Goal: Check status

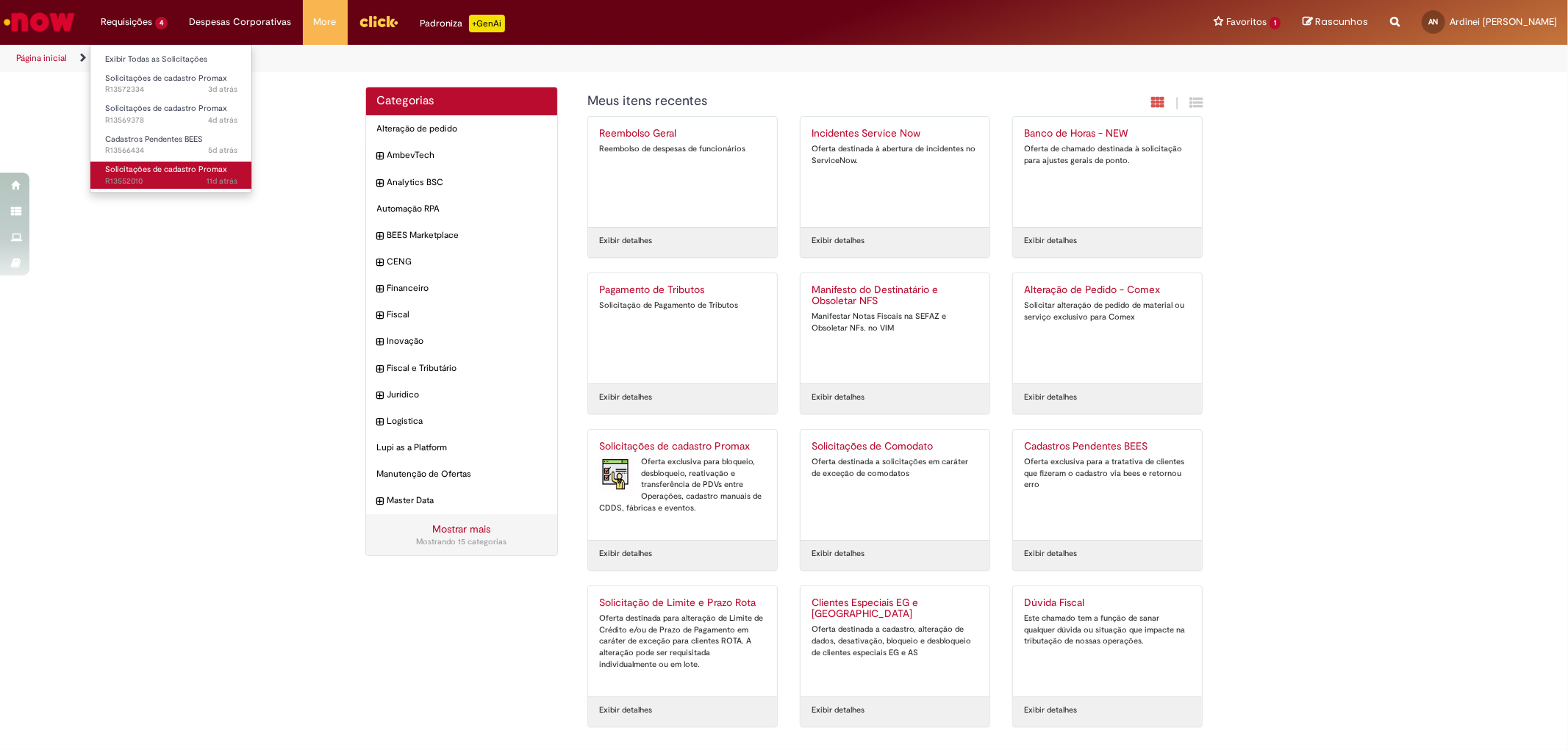
click at [145, 181] on span "11d atrás 11 dias atrás R13552010" at bounding box center [172, 181] width 132 height 12
click at [139, 184] on span "11d atrás 11 dias atrás R13552010" at bounding box center [172, 181] width 132 height 12
click at [146, 180] on span "11d atrás 11 dias atrás R13552010" at bounding box center [172, 181] width 132 height 12
click at [143, 180] on span "11d atrás 11 dias atrás R13552010" at bounding box center [172, 181] width 132 height 12
click at [142, 176] on span "11d atrás 11 dias atrás R13552010" at bounding box center [172, 181] width 132 height 12
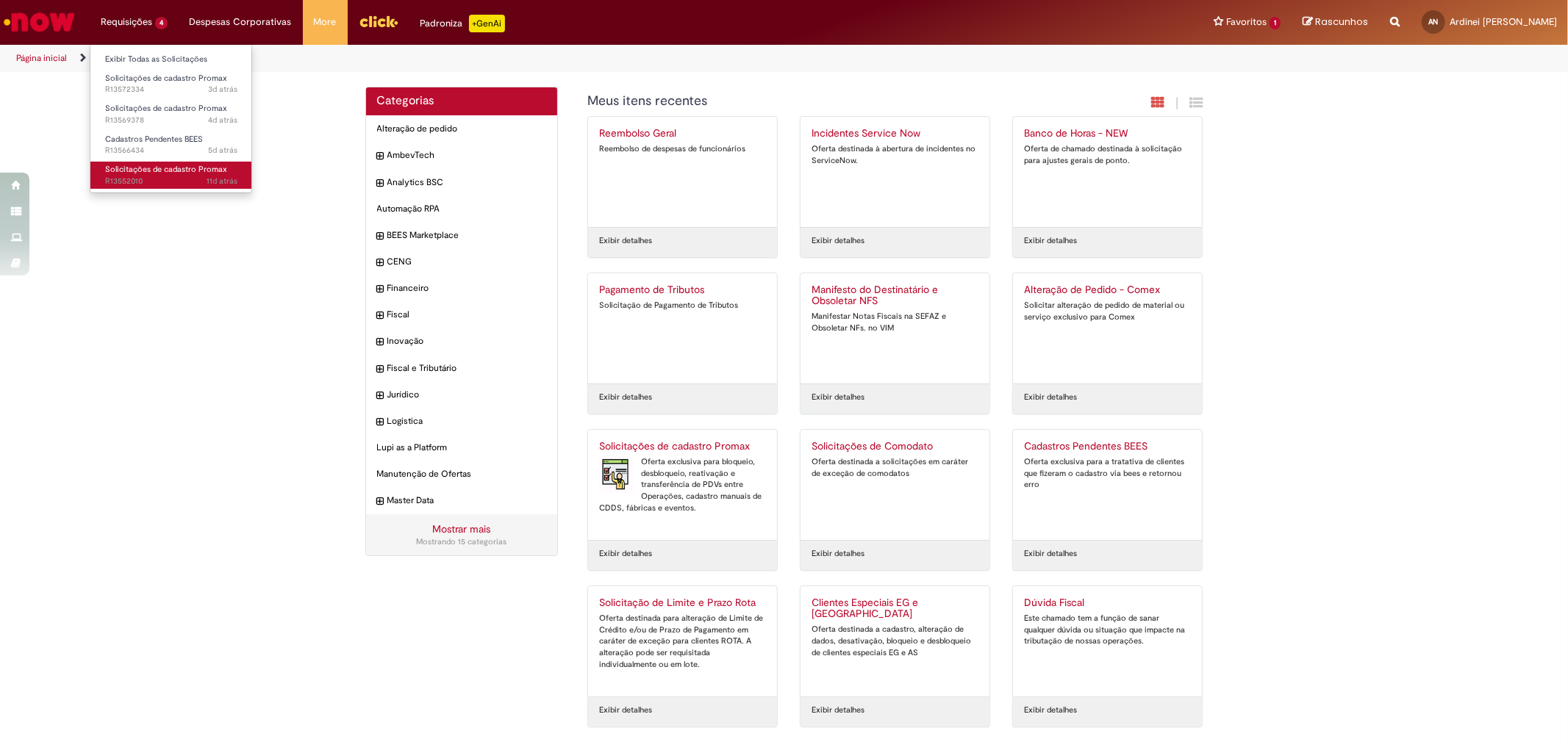
click at [142, 176] on span "11d atrás 11 dias atrás R13552010" at bounding box center [172, 181] width 132 height 12
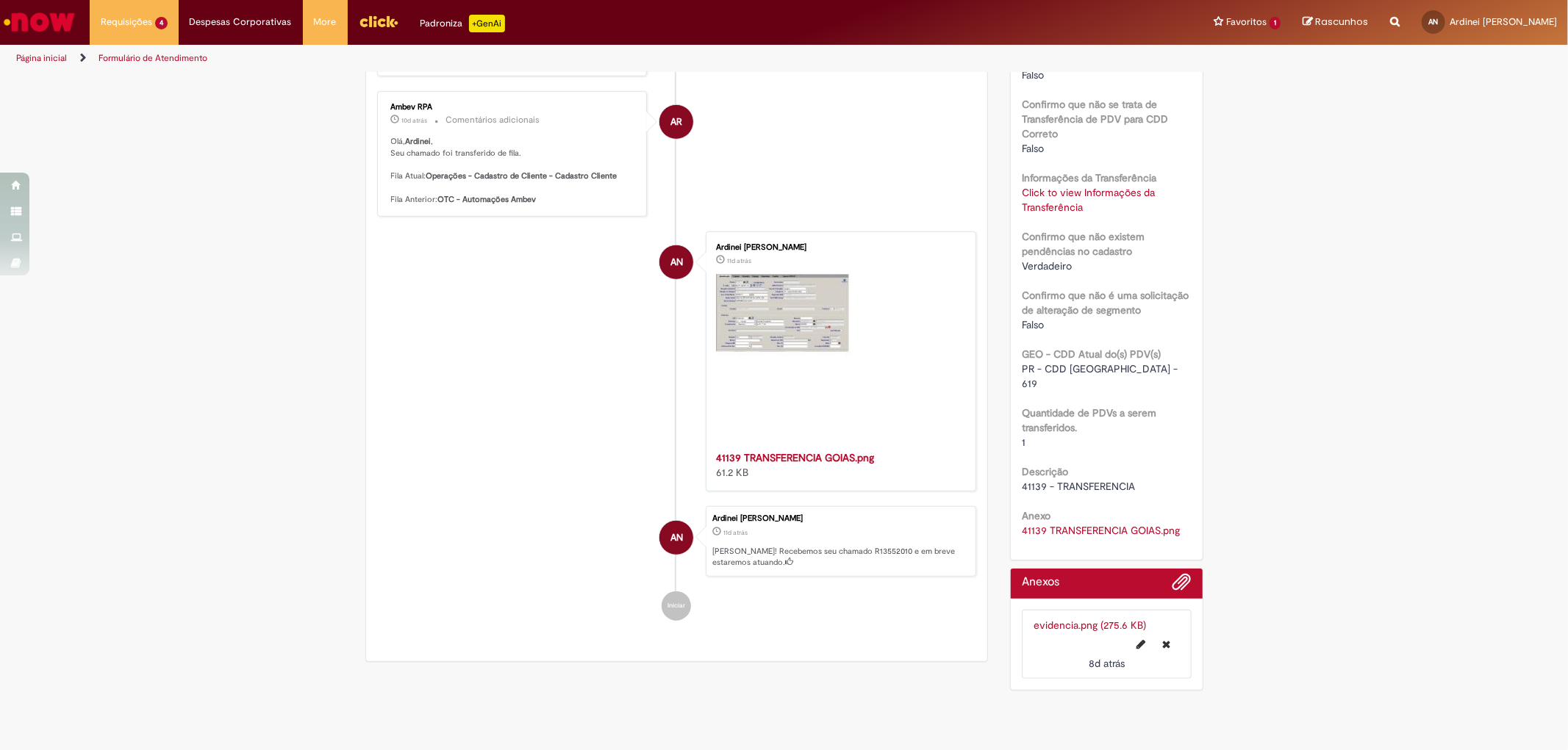
scroll to position [958, 0]
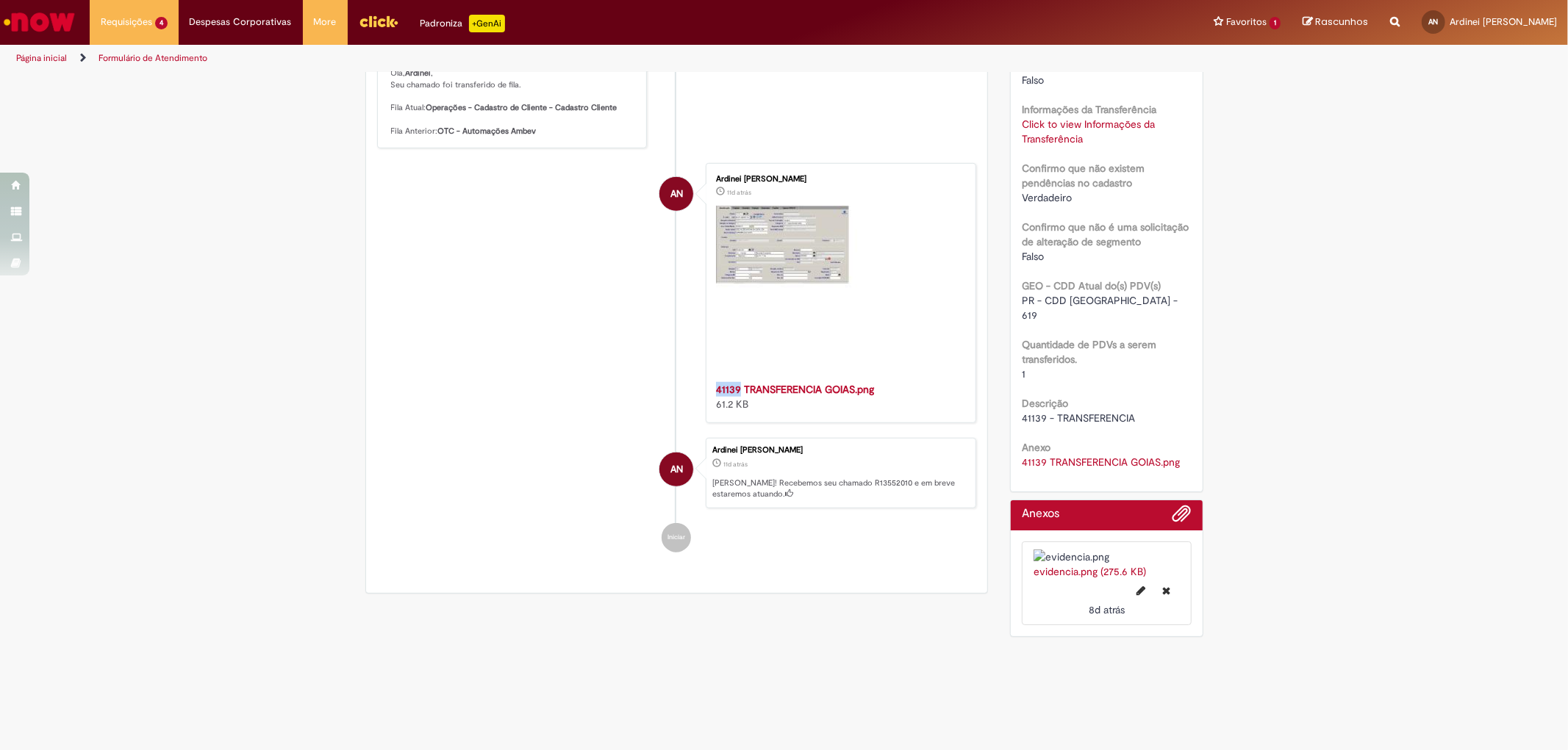
drag, startPoint x: 710, startPoint y: 387, endPoint x: 732, endPoint y: 390, distance: 22.2
click at [732, 390] on div "Ardinei [PERSON_NAME] 11d atrás 11 dias atrás 41139 TRANSFERENCIA GOIAS.png 61.…" at bounding box center [840, 292] width 262 height 251
copy strong "41139"
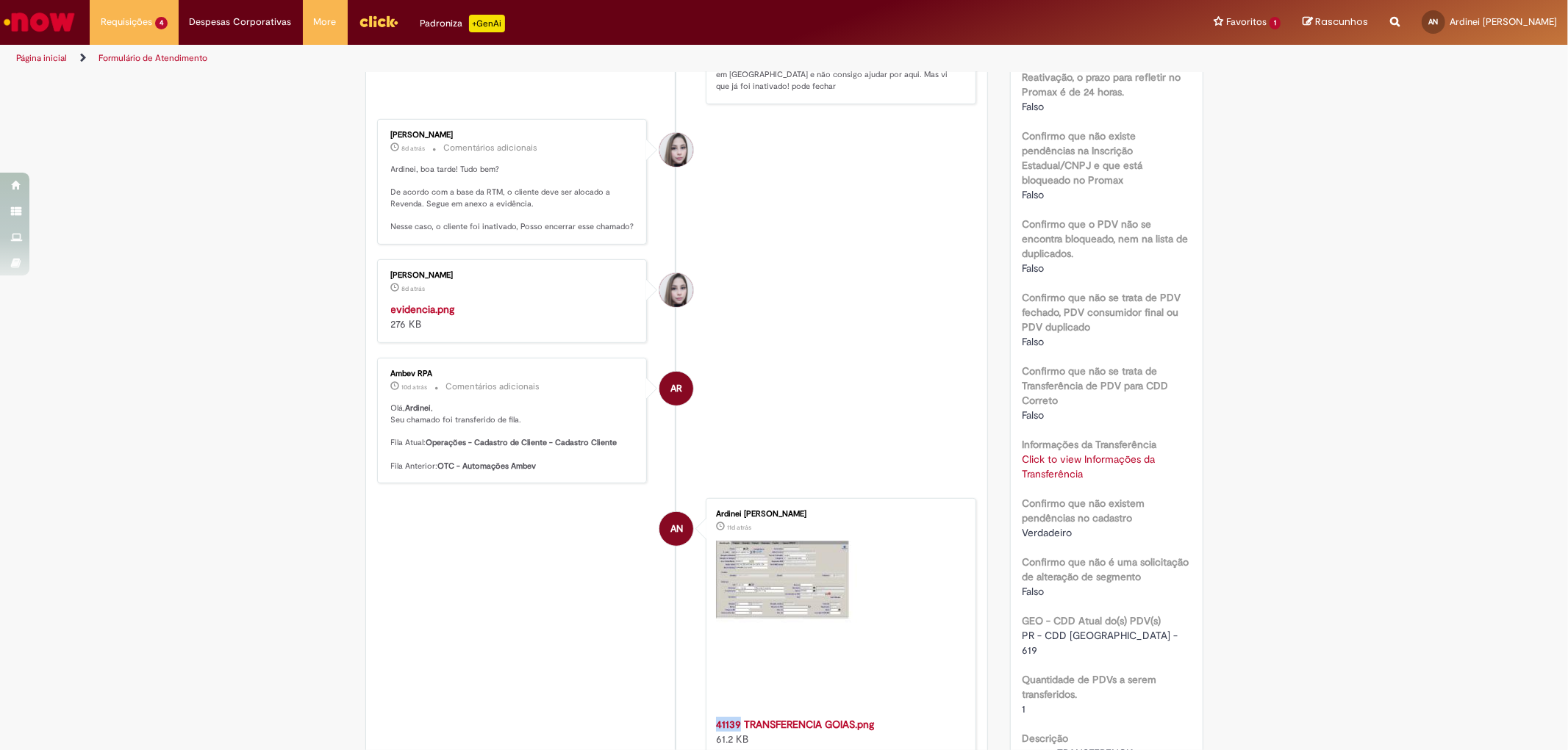
scroll to position [0, 0]
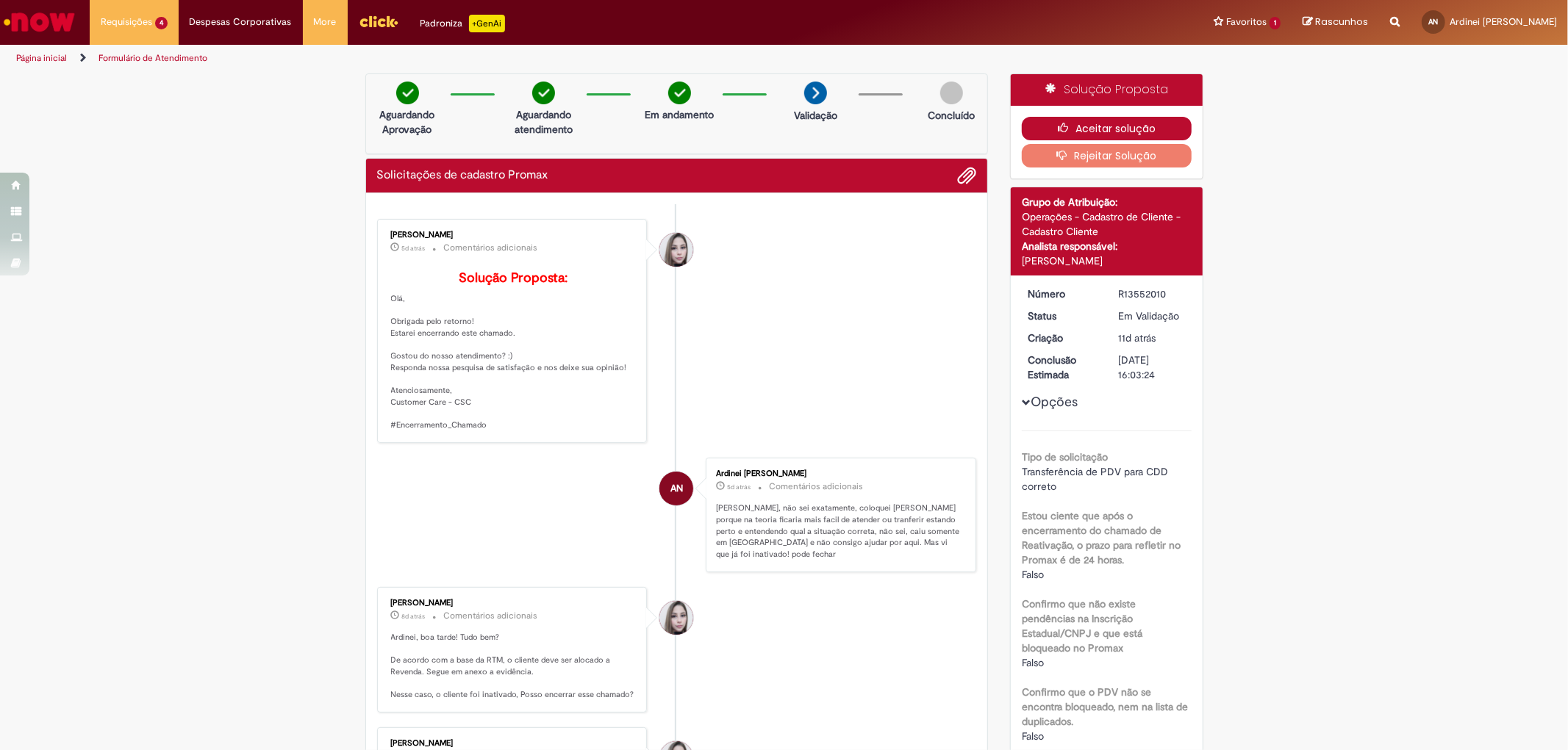
click at [1058, 130] on icon "button" at bounding box center [1066, 128] width 18 height 11
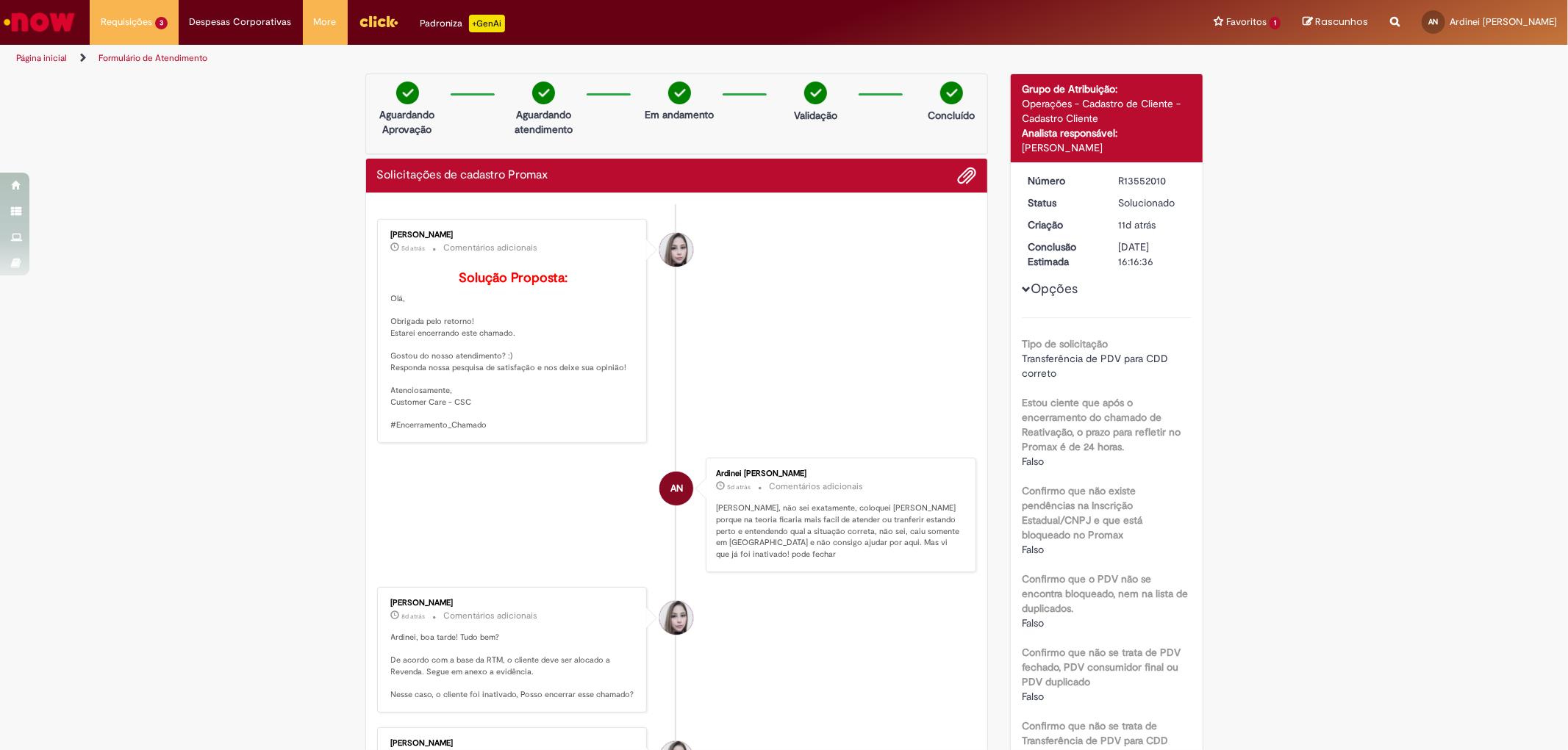
click at [785, 344] on li "[PERSON_NAME] 5d atrás 5 dias atrás Comentários adicionais Solução Proposta: [G…" at bounding box center [677, 331] width 600 height 224
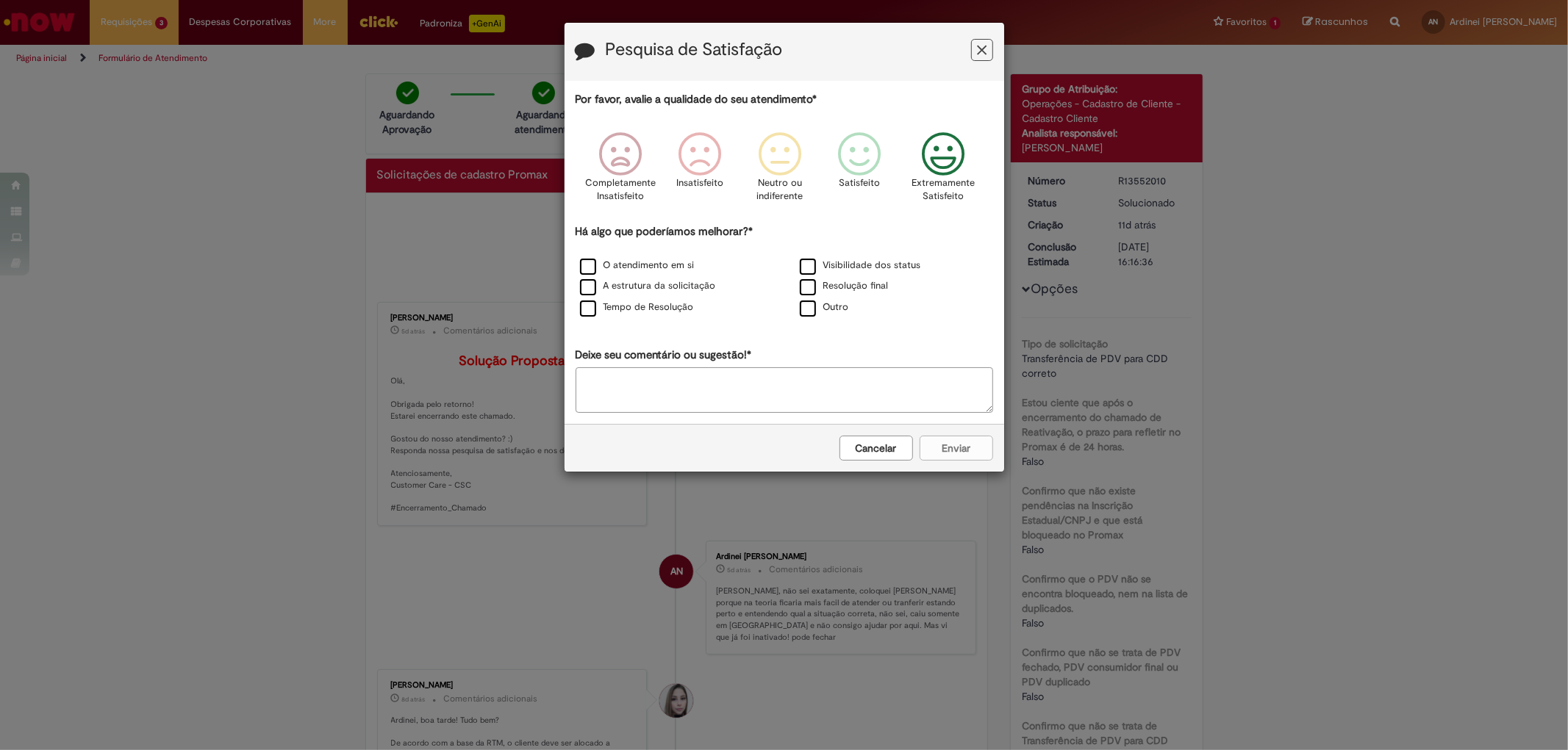
click at [922, 158] on icon "Feedback" at bounding box center [943, 154] width 55 height 44
click at [586, 313] on label "Tempo de Resolução" at bounding box center [636, 308] width 114 height 14
click at [965, 452] on button "Enviar" at bounding box center [957, 449] width 73 height 25
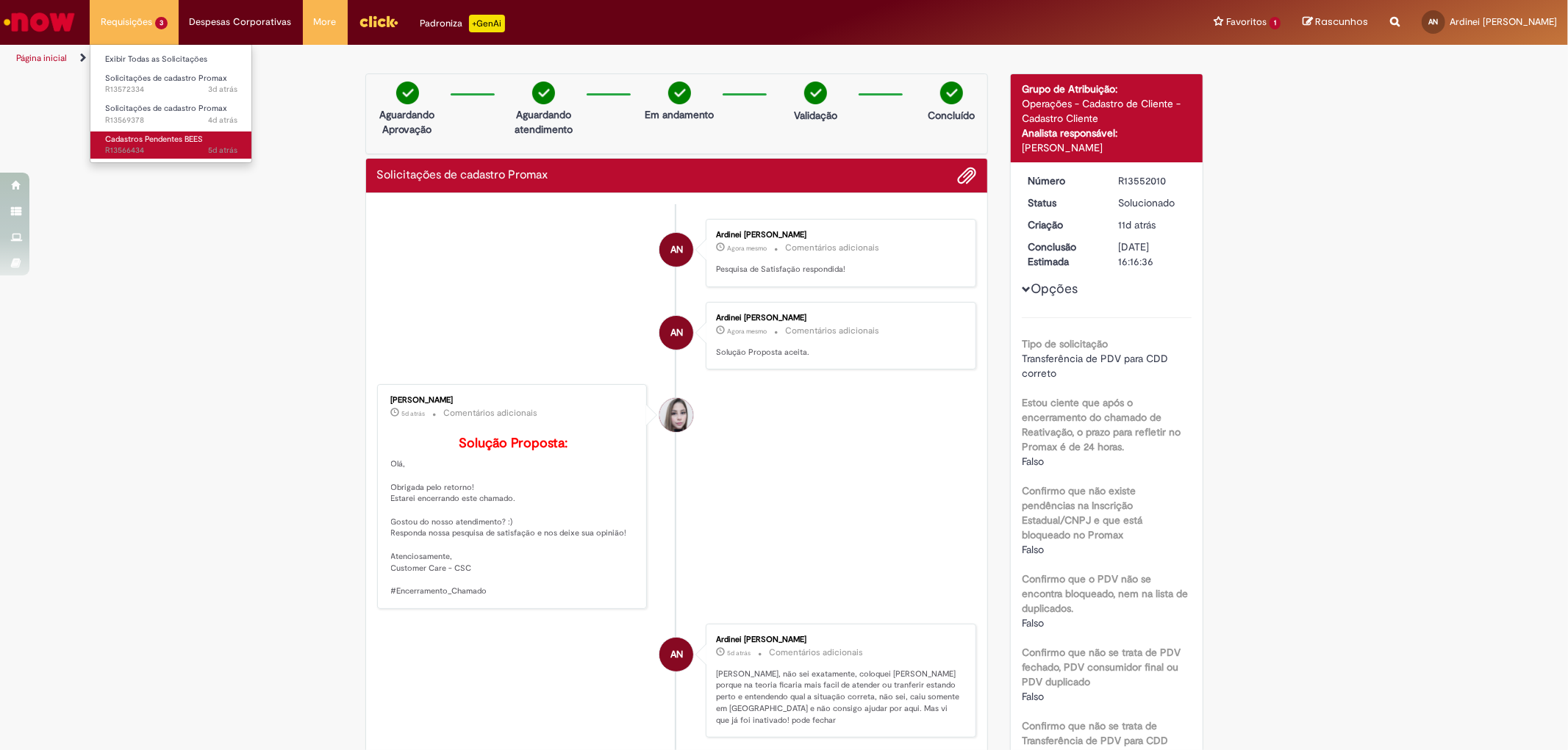
click at [164, 147] on span "5d atrás 5 dias atrás R13566434" at bounding box center [172, 150] width 132 height 12
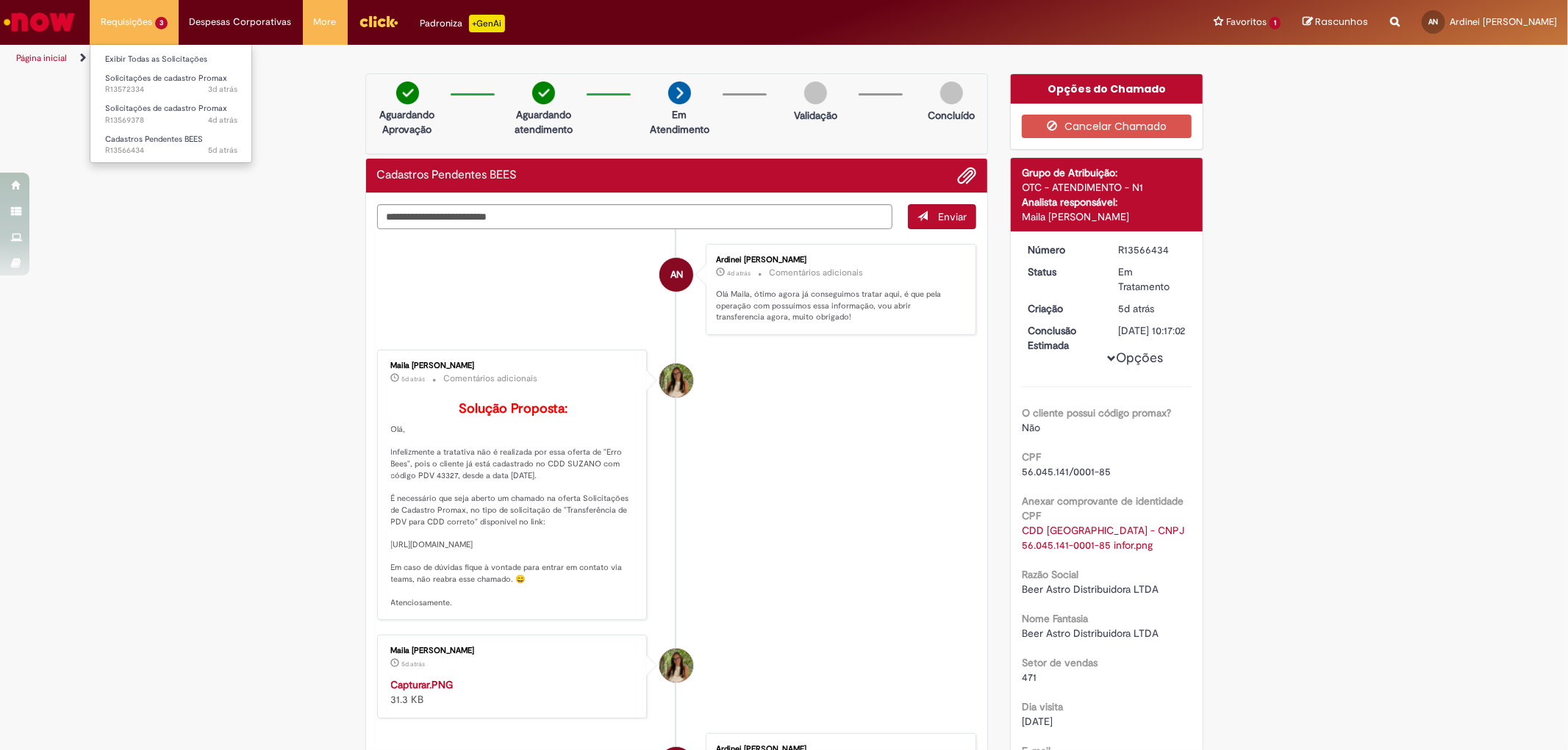
click at [121, 19] on li "Requisições 3 Exibir Todas as Solicitações Solicitações de cadastro Promax 3d a…" at bounding box center [133, 21] width 89 height 44
click at [196, 160] on ul "Exibir Todas as Solicitações Solicitações de cadastro Promax 3d atrás 3 dias at…" at bounding box center [171, 103] width 163 height 119
click at [870, 374] on li "Maila [PERSON_NAME] 5d atrás 5 dias atrás Comentários adicionais Solução Propos…" at bounding box center [677, 485] width 600 height 271
click at [146, 78] on span "Solicitações de cadastro Promax" at bounding box center [166, 78] width 122 height 11
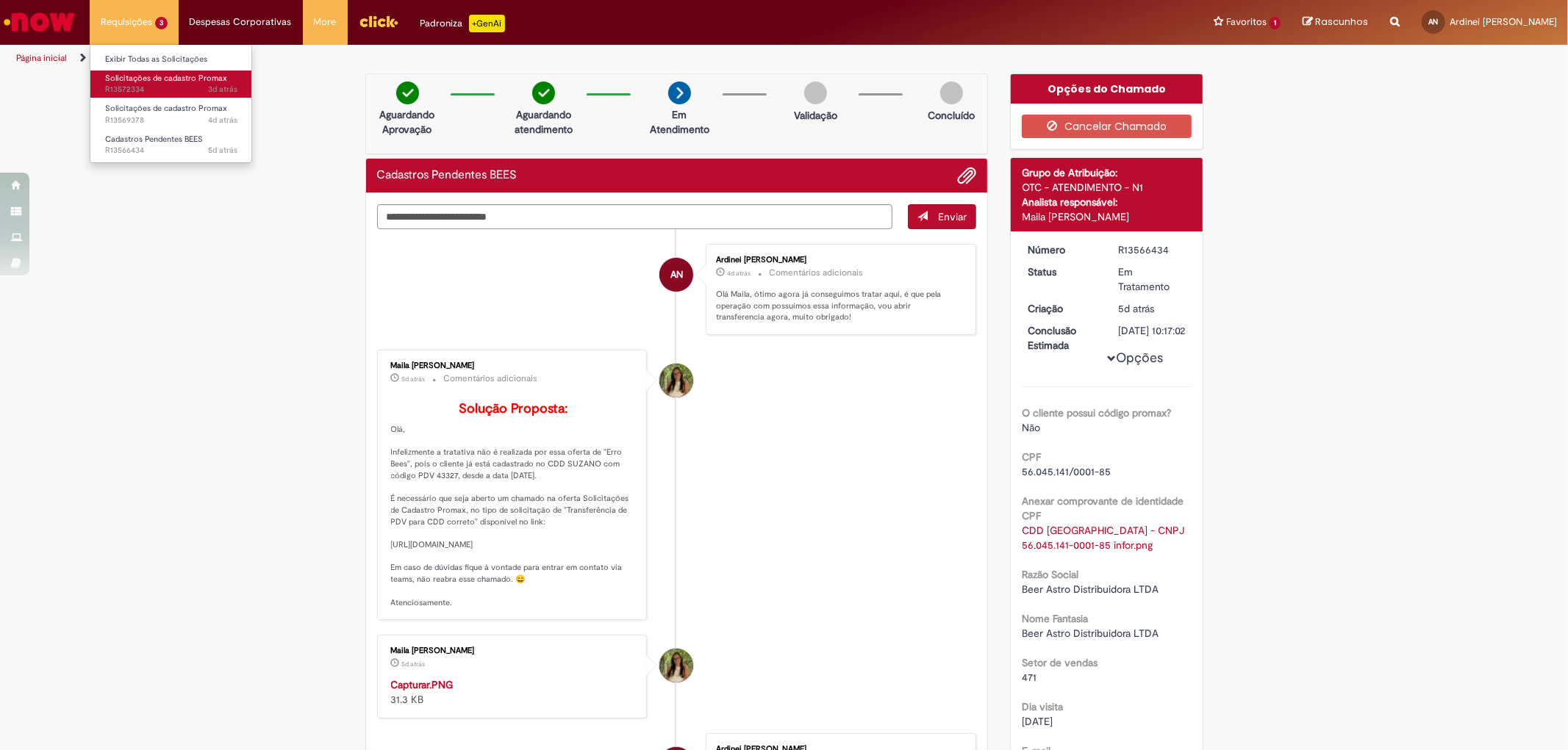
click at [146, 78] on span "Solicitações de cadastro Promax" at bounding box center [166, 78] width 122 height 11
click at [159, 93] on span "3d atrás 3 dias atrás R13572334" at bounding box center [172, 89] width 132 height 12
click at [158, 80] on span "Solicitações de cadastro Promax" at bounding box center [166, 78] width 122 height 11
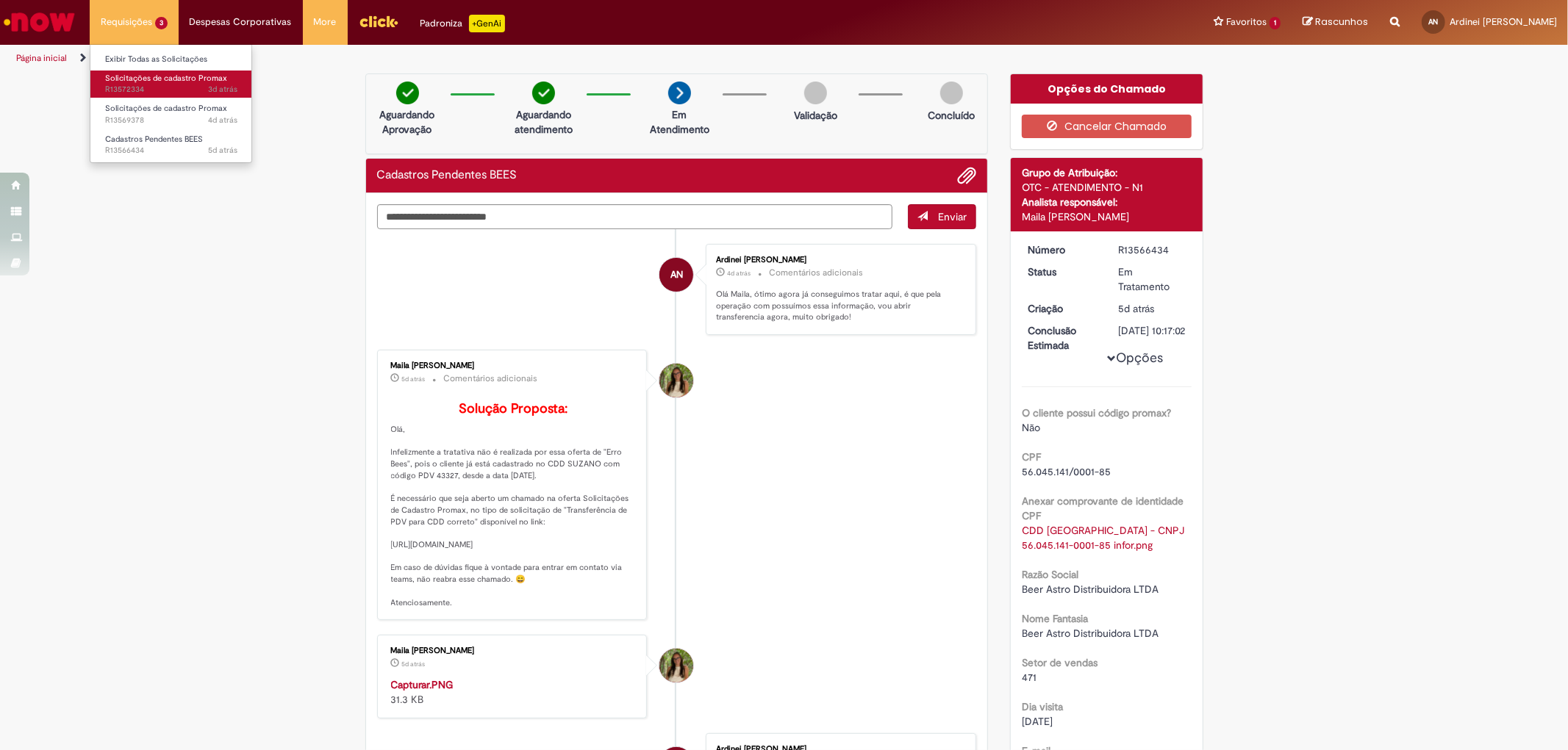
click at [160, 80] on span "Solicitações de cadastro Promax" at bounding box center [166, 78] width 122 height 11
click at [149, 108] on span "Solicitações de cadastro Promax" at bounding box center [166, 108] width 122 height 11
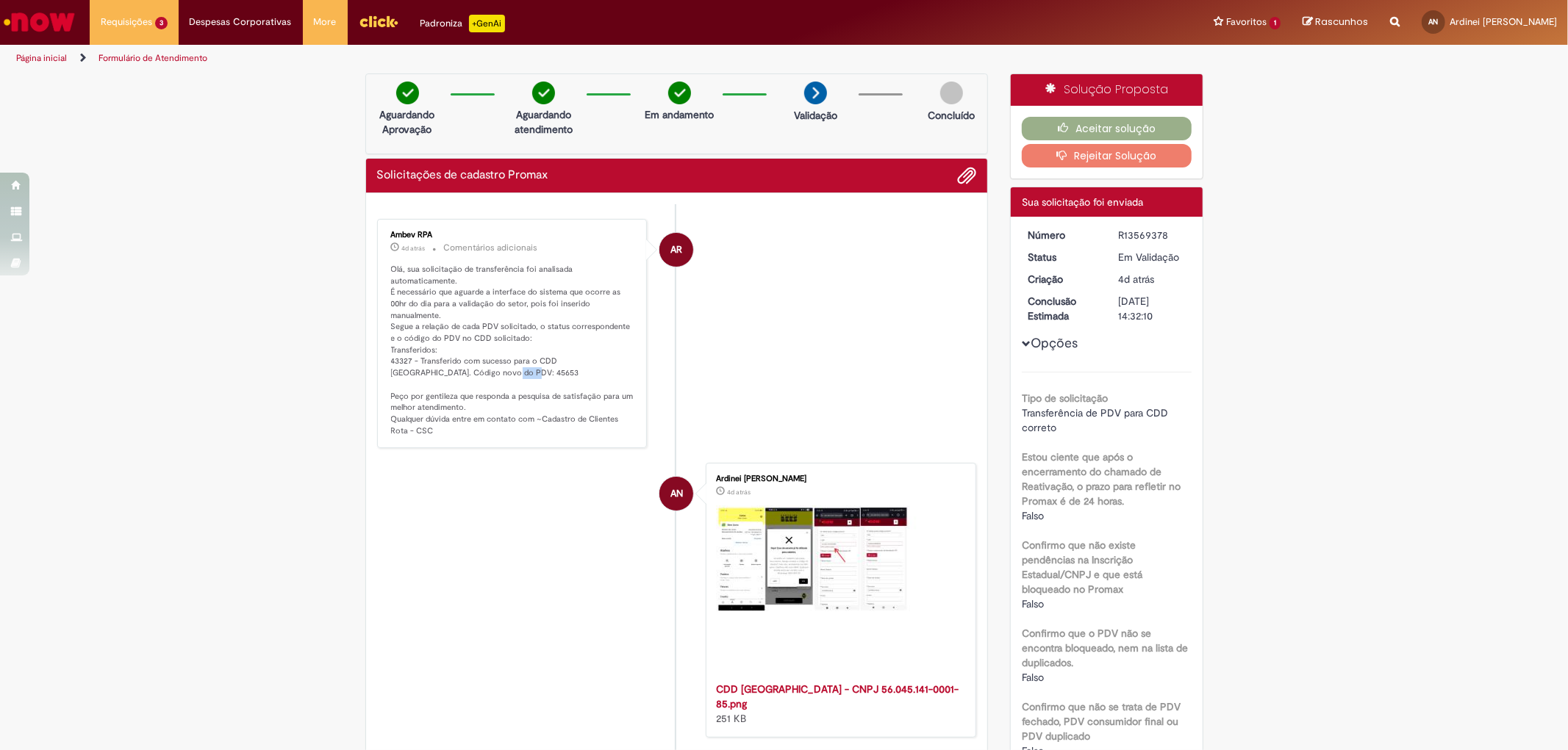
drag, startPoint x: 435, startPoint y: 365, endPoint x: 463, endPoint y: 361, distance: 28.3
click at [463, 361] on p "Olá, sua solicitação de transferência foi analisada automaticamente. É necessár…" at bounding box center [513, 350] width 245 height 173
click at [1436, 282] on div "Verificar Código de Barras Aguardando Aprovação Aguardando atendimento Em andam…" at bounding box center [784, 727] width 1568 height 1307
click at [1093, 126] on button "Aceitar solução" at bounding box center [1107, 129] width 170 height 23
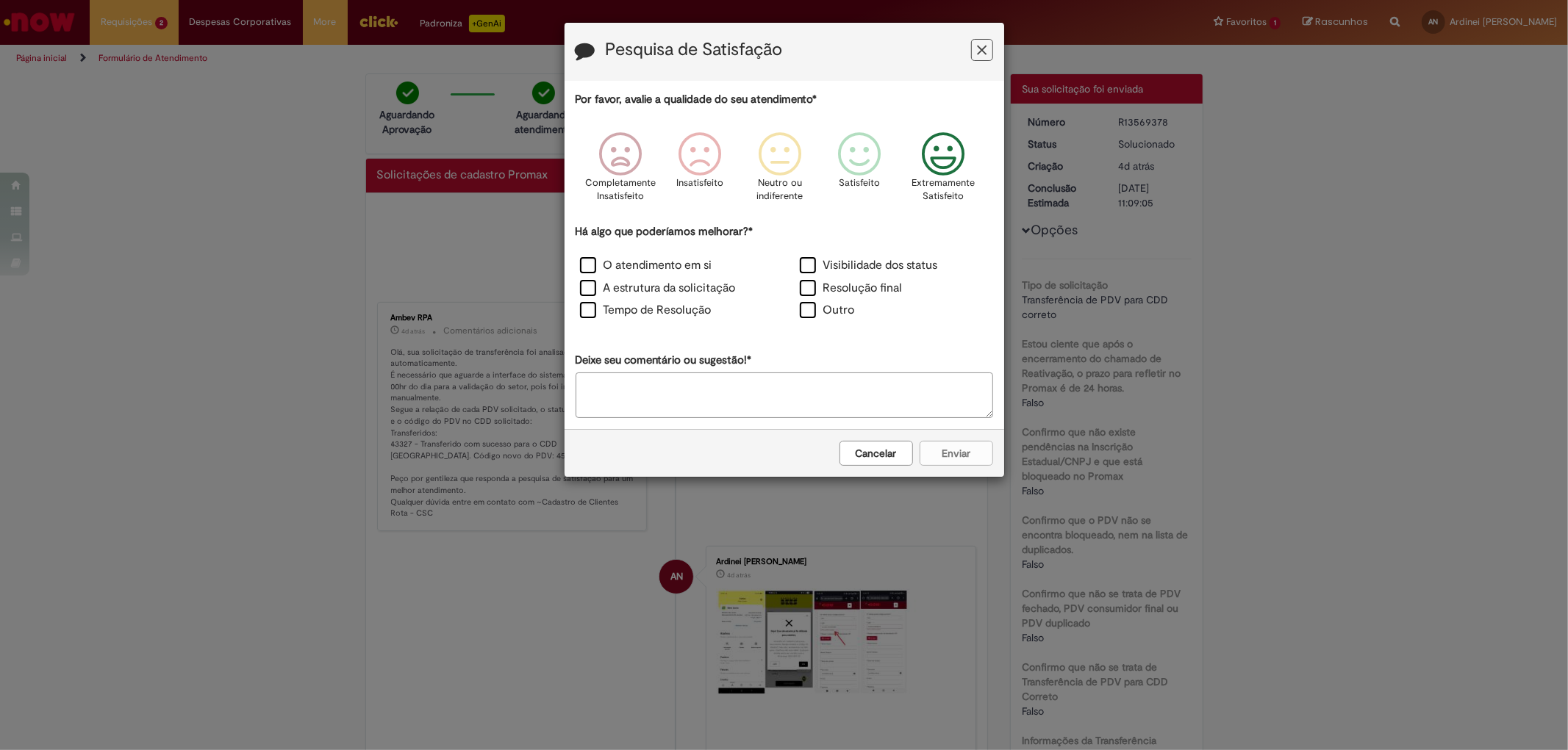
click at [931, 162] on icon "Feedback" at bounding box center [943, 154] width 55 height 44
click at [590, 313] on label "Tempo de Resolução" at bounding box center [645, 310] width 131 height 17
click at [951, 451] on button "Enviar" at bounding box center [957, 453] width 73 height 25
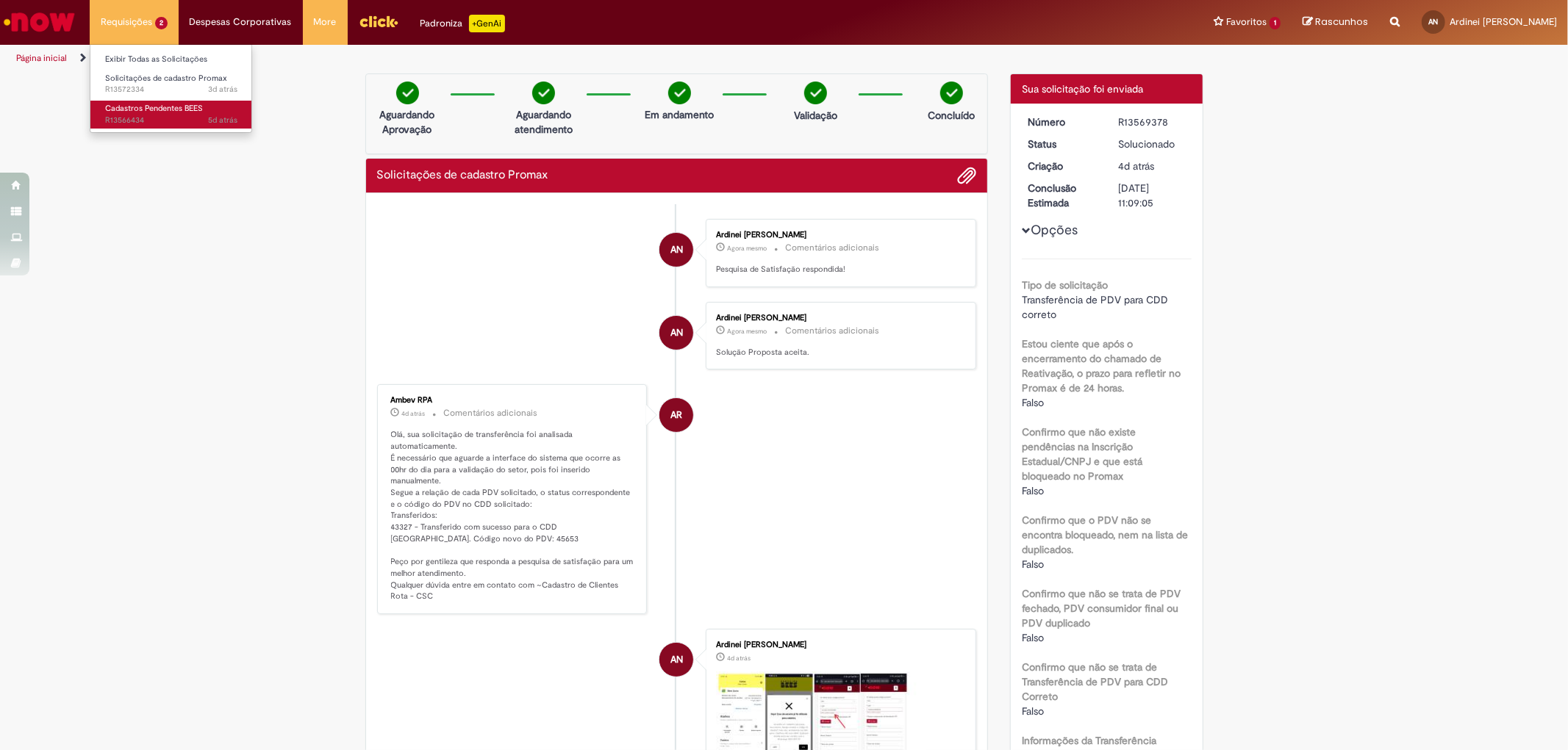
click at [145, 112] on span "Cadastros Pendentes BEES" at bounding box center [154, 108] width 97 height 11
click at [477, 282] on li "AN [PERSON_NAME] Agora mesmo Agora mesmo Comentários adicionais Pesquisa de Sat…" at bounding box center [677, 253] width 600 height 68
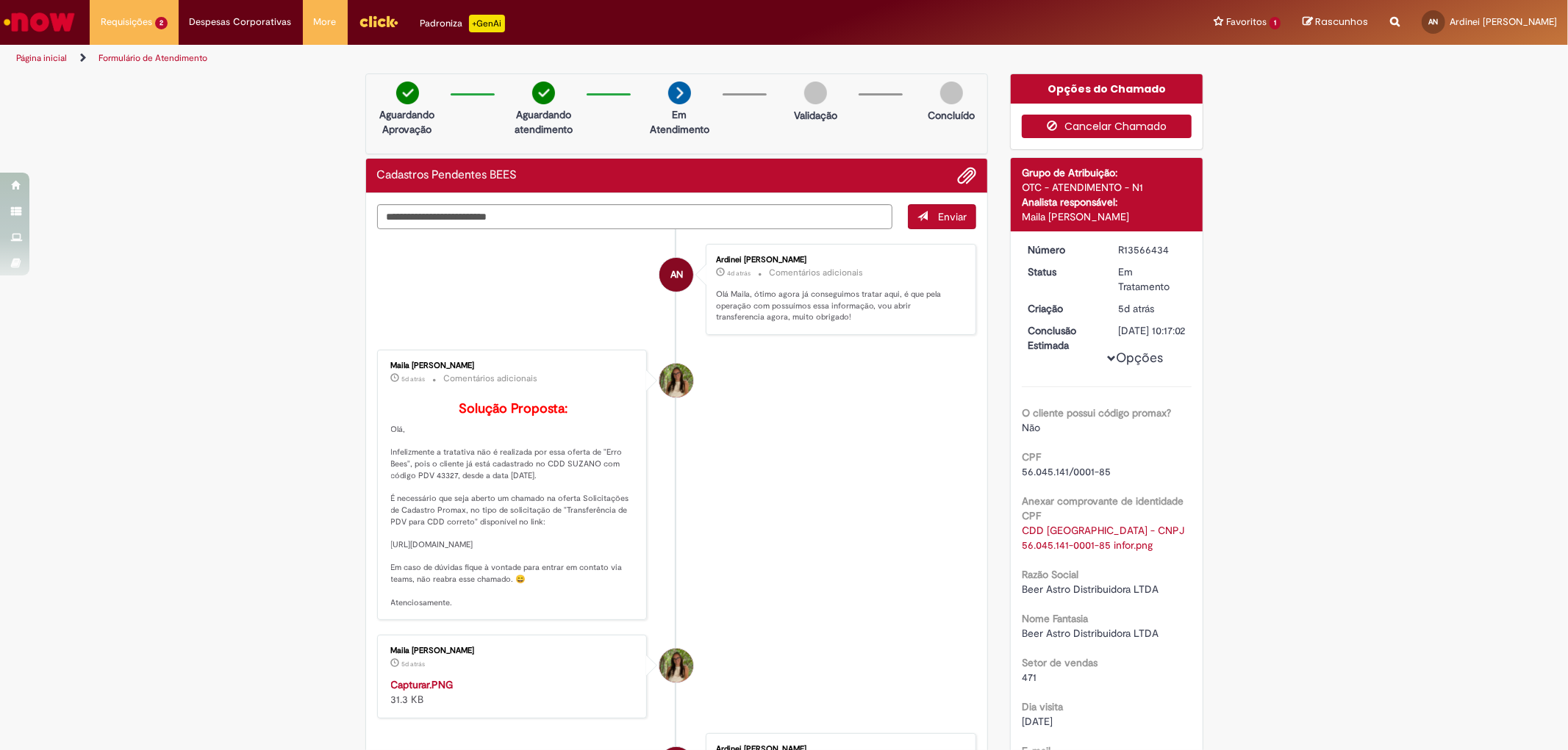
click at [1096, 127] on button "Cancelar Chamado" at bounding box center [1107, 126] width 170 height 23
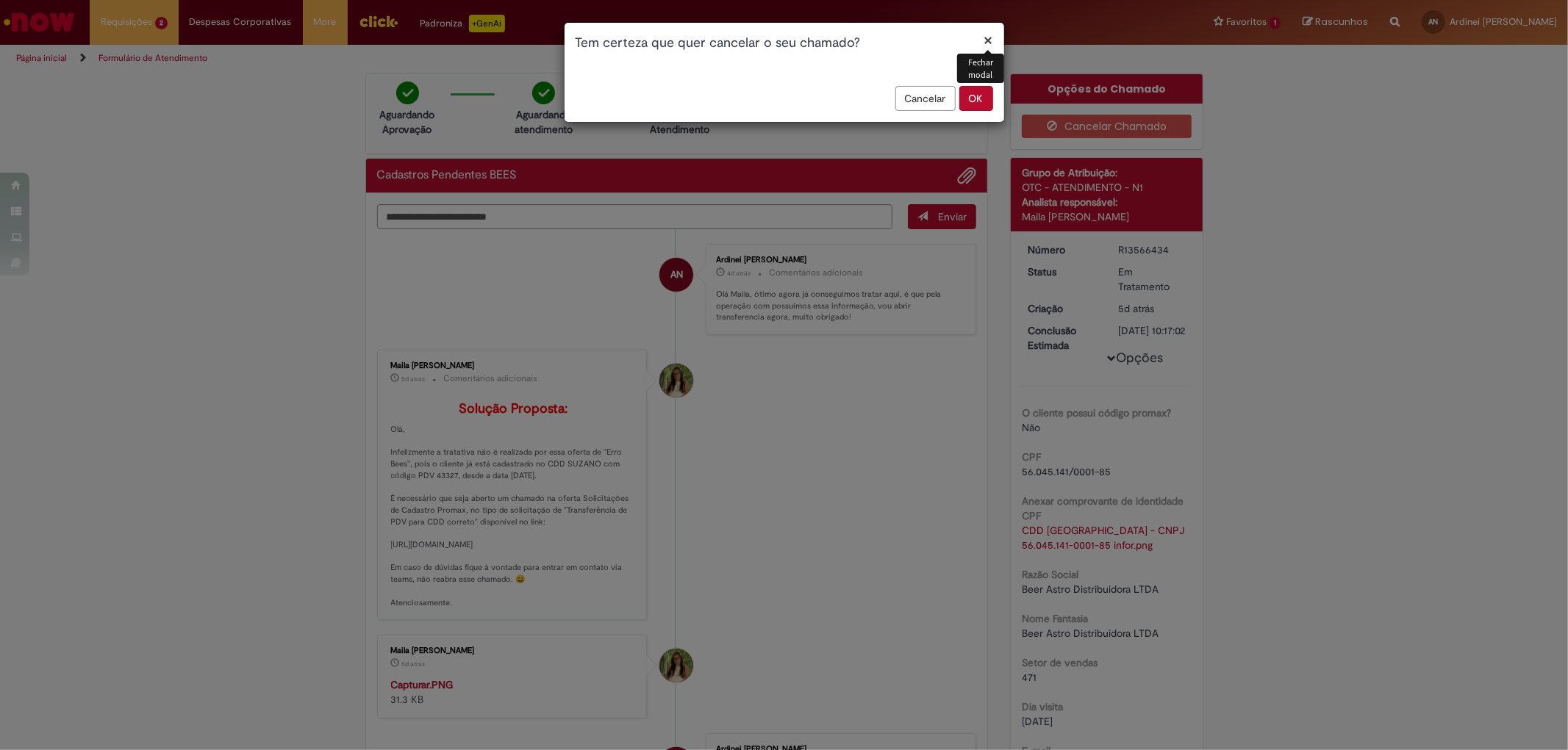
click at [974, 97] on button "OK" at bounding box center [976, 98] width 34 height 25
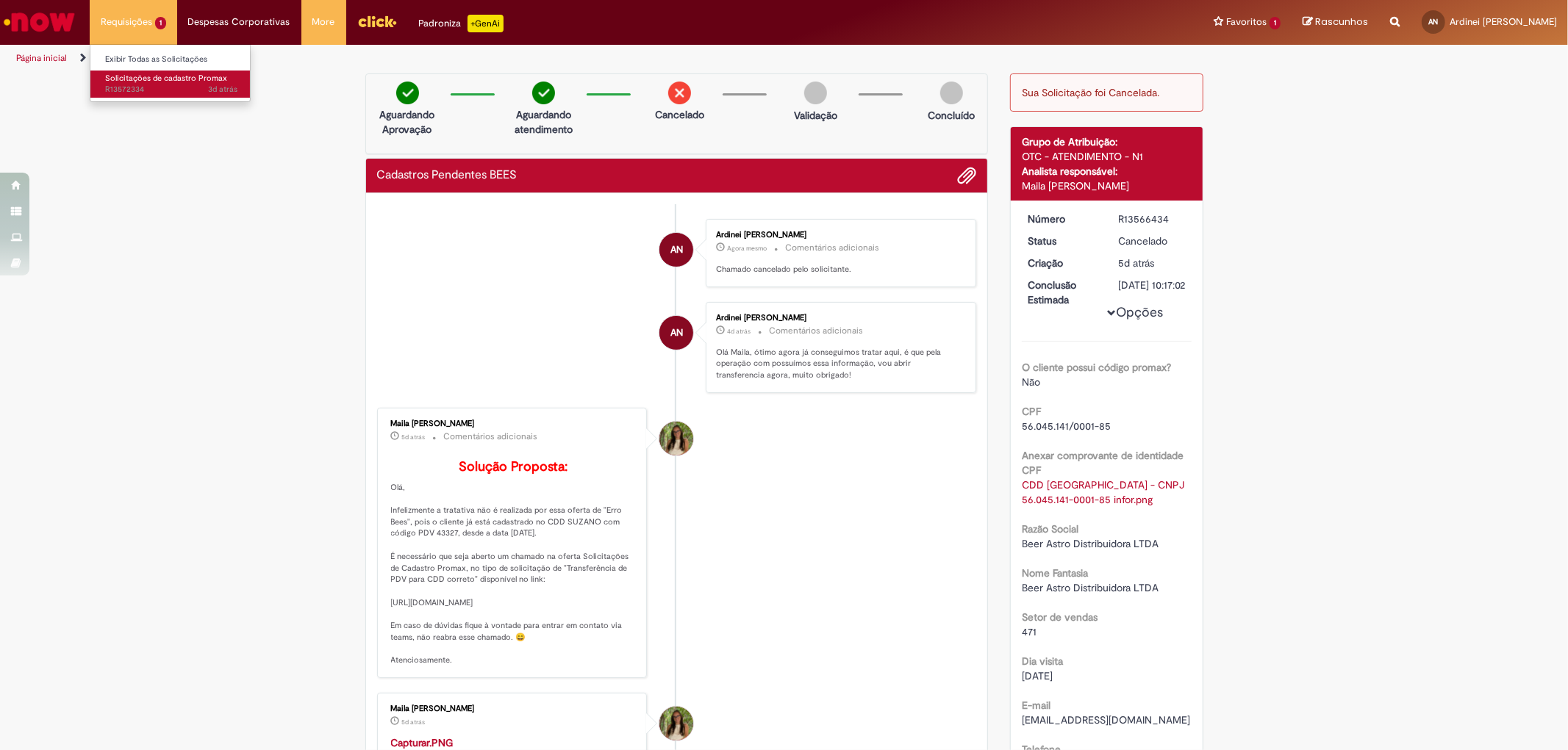
click at [125, 80] on span "Solicitações de cadastro Promax" at bounding box center [166, 78] width 122 height 11
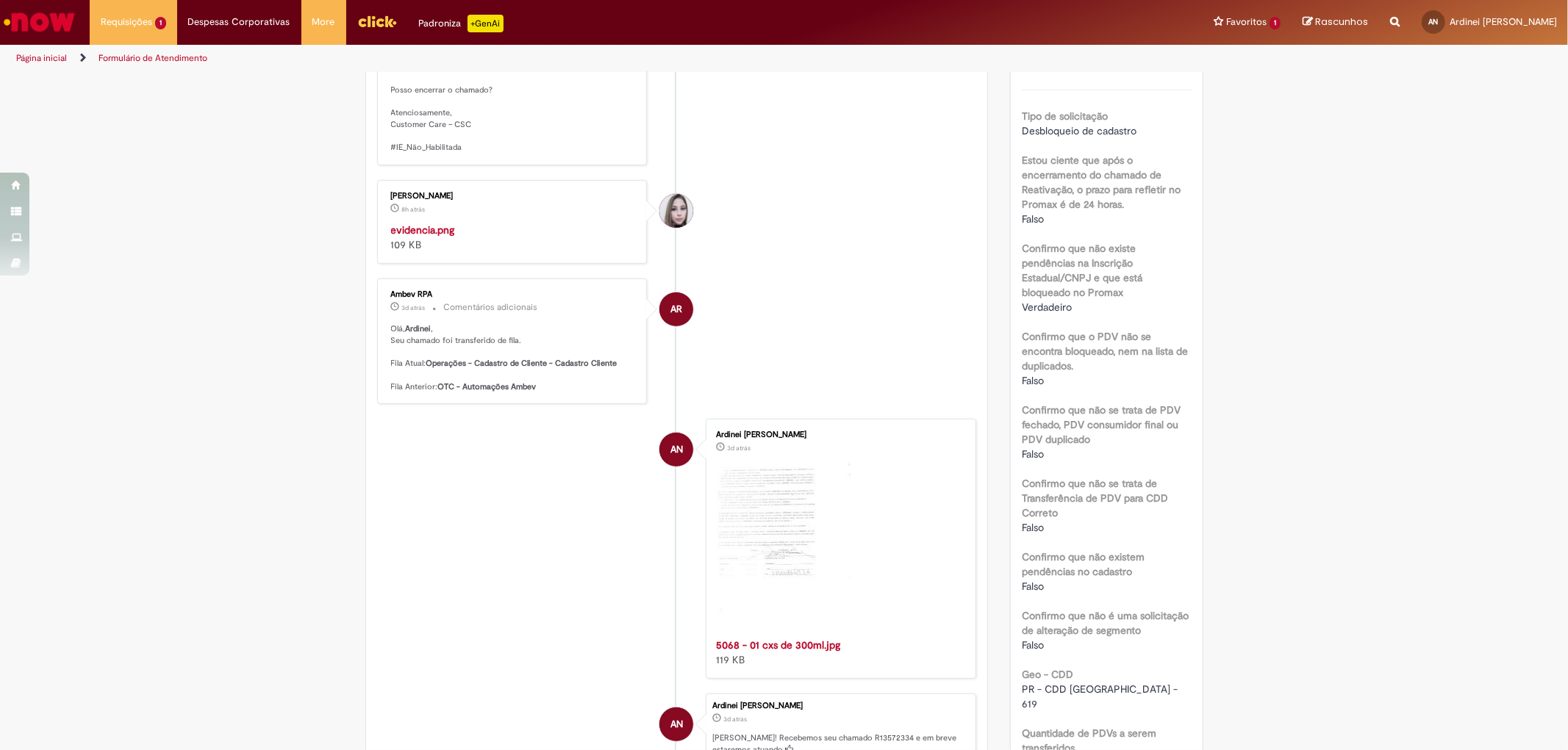
scroll to position [571, 0]
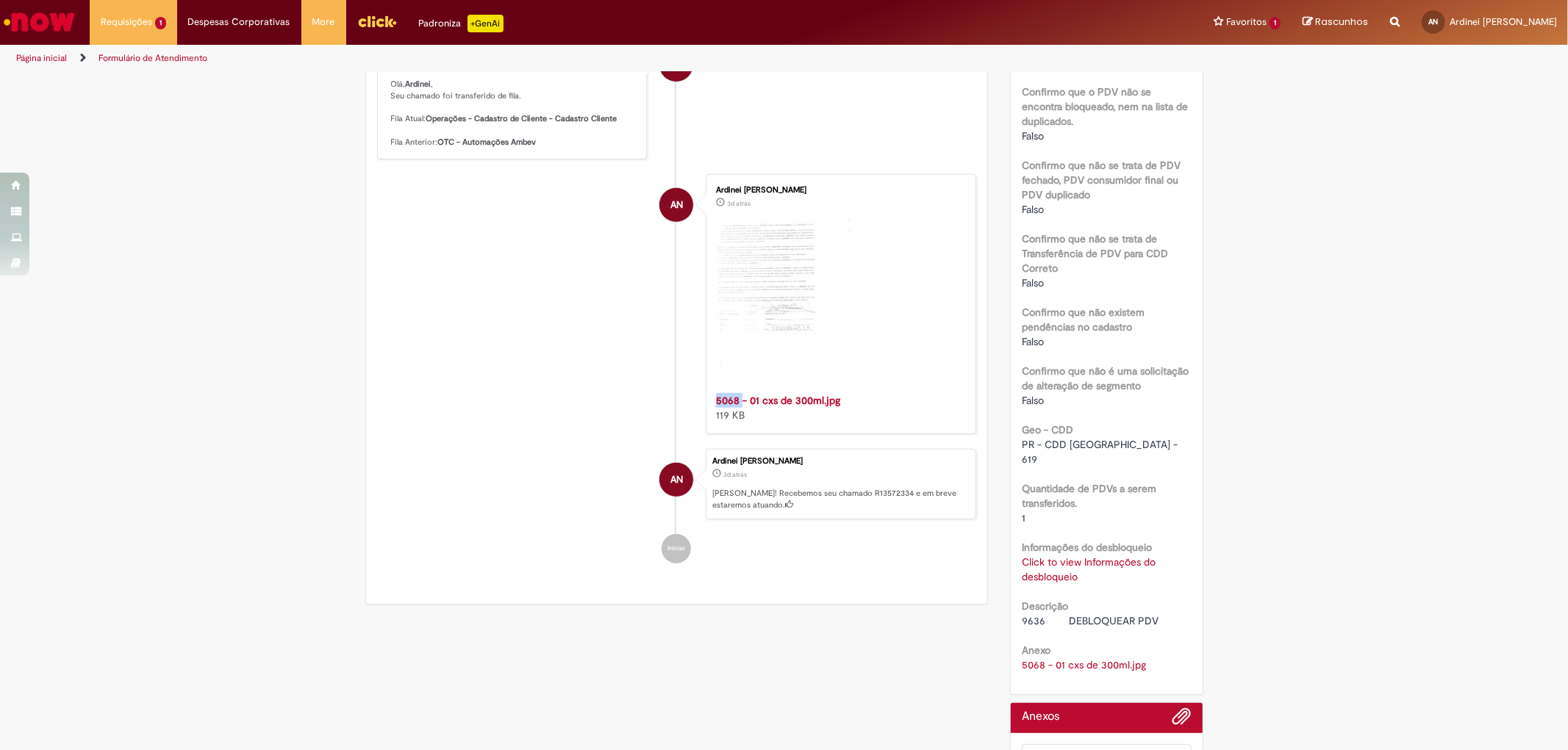
drag, startPoint x: 704, startPoint y: 577, endPoint x: 738, endPoint y: 574, distance: 34.1
click at [738, 430] on div "Ardinei [PERSON_NAME] 3d atrás 3 dias atrás 5068 - 01 cxs de 300ml.jpg 119 KB" at bounding box center [840, 304] width 262 height 251
copy strong "5068"
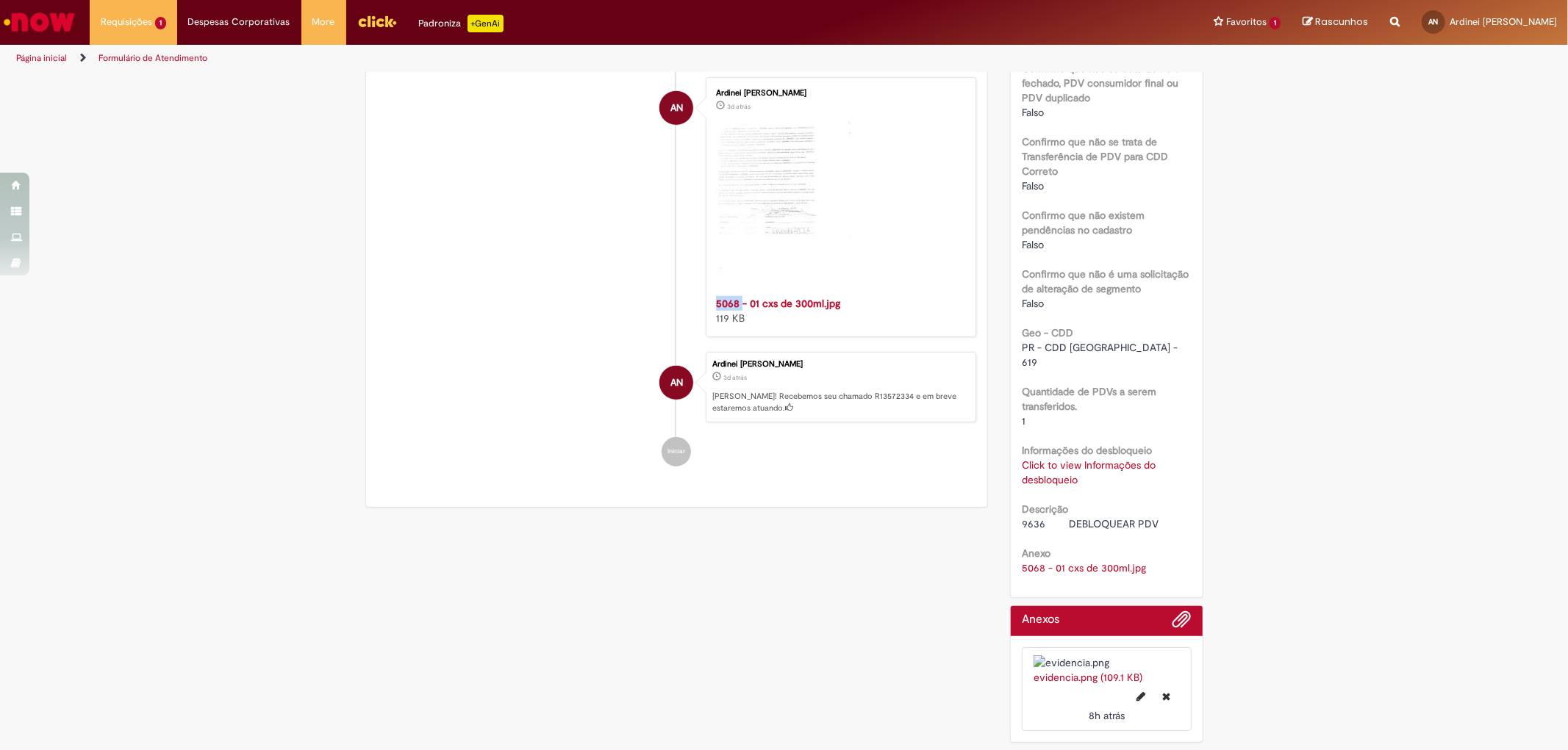
copy strong "5068"
